Goal: Task Accomplishment & Management: Use online tool/utility

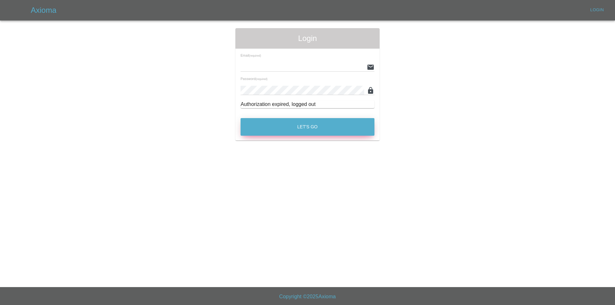
type input "tuncayhuseynov@gmail.com"
click at [263, 133] on button "Let's Go" at bounding box center [307, 127] width 134 height 18
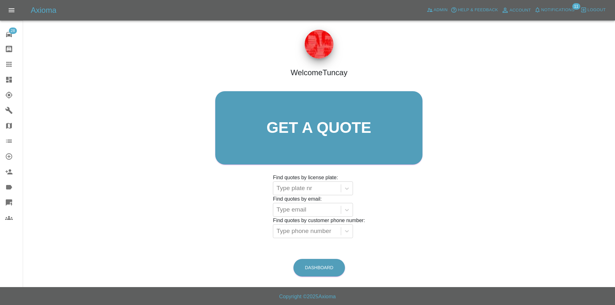
click at [10, 205] on icon at bounding box center [9, 203] width 8 height 8
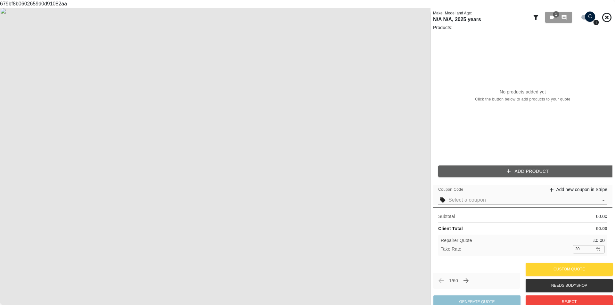
click at [421, 113] on img at bounding box center [215, 160] width 430 height 305
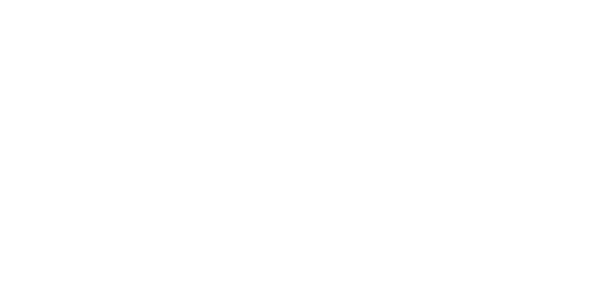
scroll to position [0, 5]
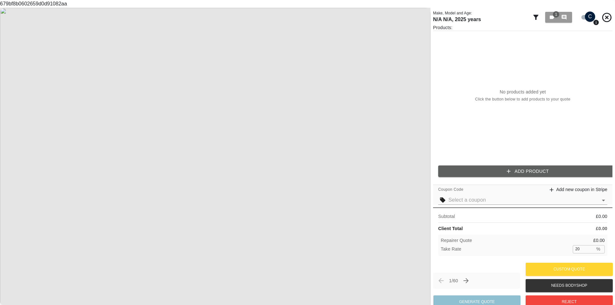
click at [45, 1] on div "679bf8b0602659d0d91082aa Make, Model and Age: N/A N/A , 2025 years 1 0 Products…" at bounding box center [307, 152] width 615 height 305
copy div "679bf8b0602659d0d91082aa"
click at [556, 271] on button "Custom Quote" at bounding box center [568, 269] width 87 height 13
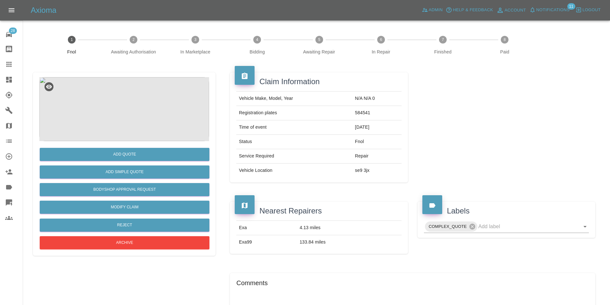
drag, startPoint x: 159, startPoint y: 11, endPoint x: 154, endPoint y: 2, distance: 10.0
click at [158, 9] on div "Axioma Admin Help & Feedback Account Notifications 11 Logout" at bounding box center [320, 10] width 579 height 10
click at [276, 96] on td "Vehicle Make, Model, Year" at bounding box center [294, 98] width 116 height 14
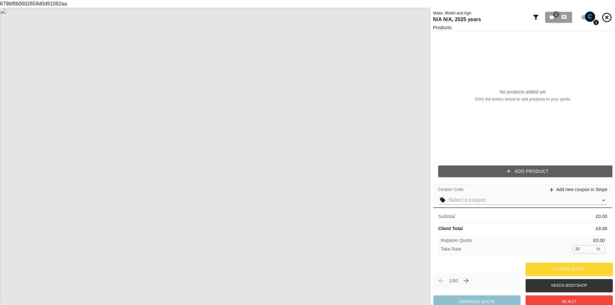
click at [51, 5] on div "679bf8b0602659d0d91082aa Make, Model and Age: N/A N/A , 2025 years 1 0 Products…" at bounding box center [307, 152] width 615 height 305
click at [41, 3] on div "679bf8b0602659d0d91082aa Make, Model and Age: N/A N/A , 2025 years 1 0 Products…" at bounding box center [307, 152] width 615 height 305
copy div "679bf8b0602659d0d91082aa"
click at [545, 270] on button "Custom Quote" at bounding box center [568, 269] width 87 height 13
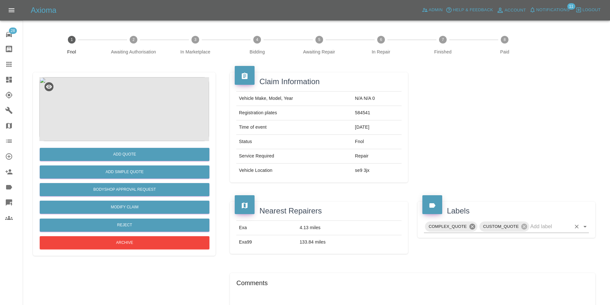
click at [469, 228] on icon at bounding box center [472, 226] width 7 height 7
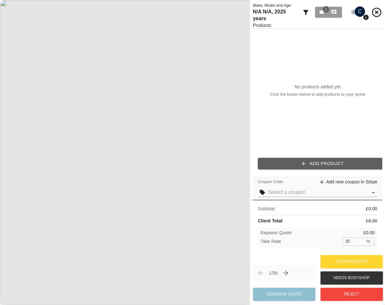
click at [303, 78] on div "No products added yet Click the button below to add products to your quote" at bounding box center [318, 91] width 130 height 124
click at [303, 106] on div "No products added yet Click the button below to add products to your quote" at bounding box center [318, 91] width 130 height 124
click at [308, 109] on div "No products added yet Click the button below to add products to your quote" at bounding box center [318, 91] width 130 height 124
click at [329, 127] on div "No products added yet Click the button below to add products to your quote" at bounding box center [318, 91] width 130 height 124
click at [264, 271] on icon "Previous claim" at bounding box center [261, 273] width 8 height 8
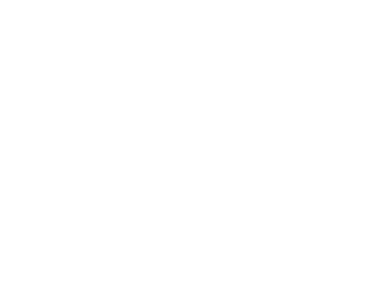
click at [296, 248] on div "Subtotal £ 0.00 Client Total £ 0.00 Repairer Quote £ 0.00 Take Rate 20 % ​" at bounding box center [315, 225] width 127 height 52
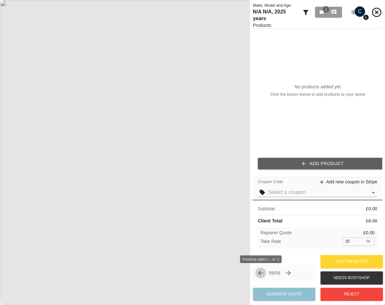
click at [258, 273] on icon "Previous claim" at bounding box center [261, 273] width 8 height 8
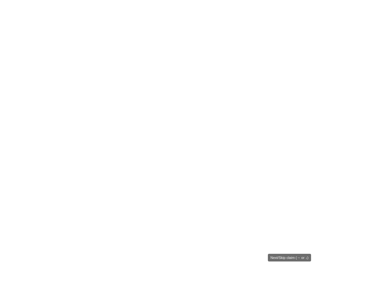
click at [292, 275] on icon "Next claim" at bounding box center [288, 273] width 8 height 8
click at [291, 275] on icon "Next claim" at bounding box center [287, 272] width 8 height 8
click at [292, 275] on icon "Next claim" at bounding box center [289, 273] width 8 height 8
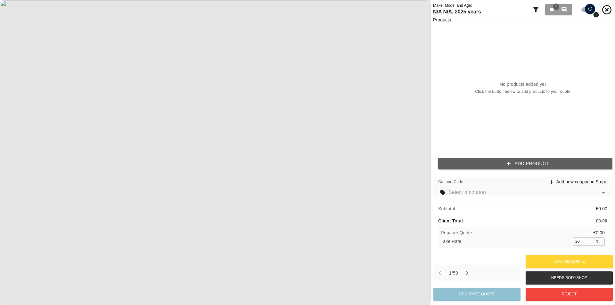
click at [434, 129] on div "No products added yet Click the button below to add products to your quote" at bounding box center [522, 87] width 179 height 129
click at [335, 178] on img at bounding box center [215, 152] width 430 height 305
click at [470, 270] on span "Next/Skip claim (→ or ↓)" at bounding box center [468, 273] width 11 height 11
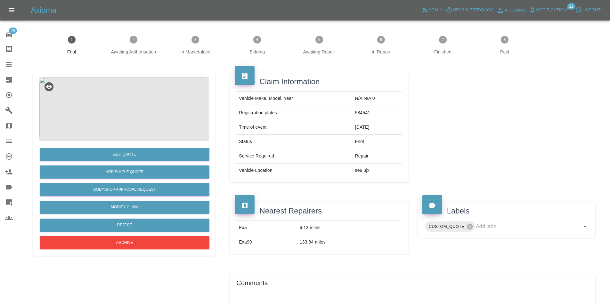
click at [86, 95] on img at bounding box center [124, 109] width 170 height 64
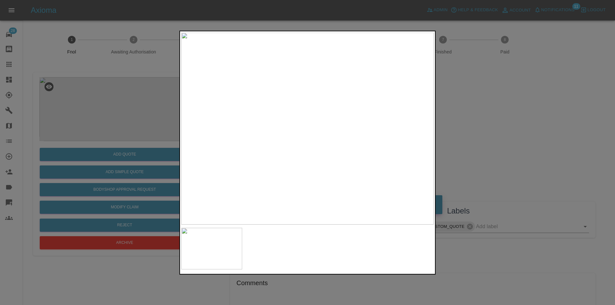
click at [127, 108] on div at bounding box center [307, 152] width 615 height 305
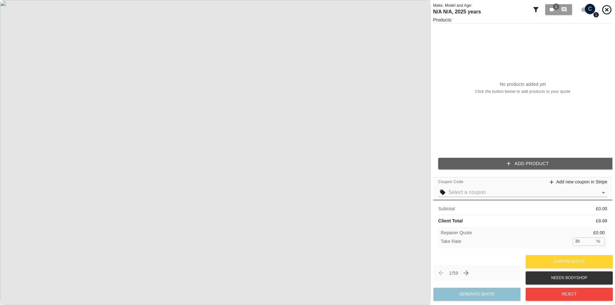
click at [421, 125] on img at bounding box center [215, 152] width 430 height 305
click at [420, 207] on img at bounding box center [215, 152] width 430 height 305
